Goal: Navigation & Orientation: Find specific page/section

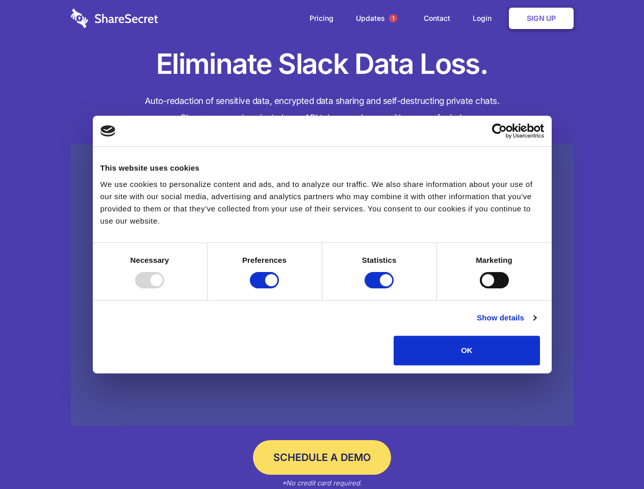
click at [164, 288] on div at bounding box center [149, 280] width 29 height 16
click at [279, 288] on input "Preferences" at bounding box center [264, 280] width 29 height 16
checkbox input "false"
click at [380, 288] on input "Statistics" at bounding box center [378, 280] width 29 height 16
checkbox input "false"
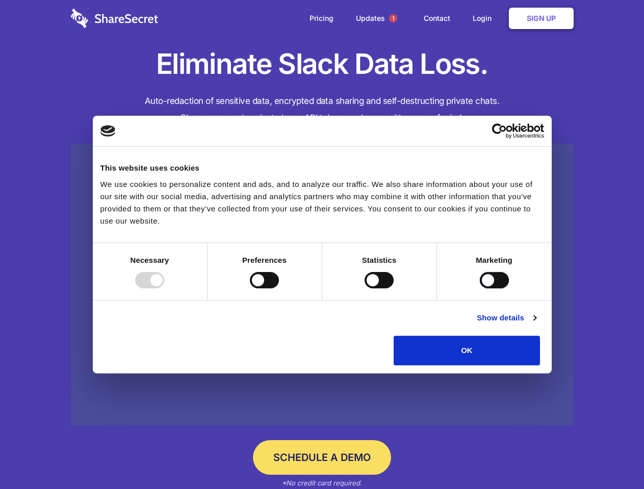
click at [480, 288] on input "Marketing" at bounding box center [494, 280] width 29 height 16
checkbox input "true"
click at [536, 324] on link "Show details" at bounding box center [505, 318] width 59 height 12
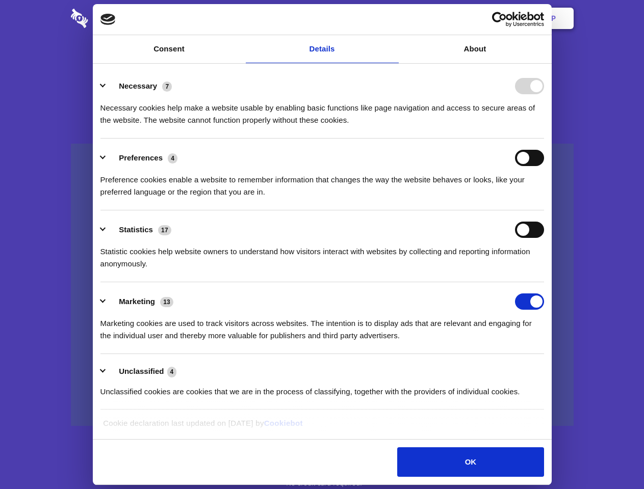
click at [544, 139] on li "Necessary 7 Necessary cookies help make a website usable by enabling basic func…" at bounding box center [321, 103] width 443 height 72
click at [392, 18] on span "1" at bounding box center [393, 18] width 8 height 8
